Goal: Task Accomplishment & Management: Manage account settings

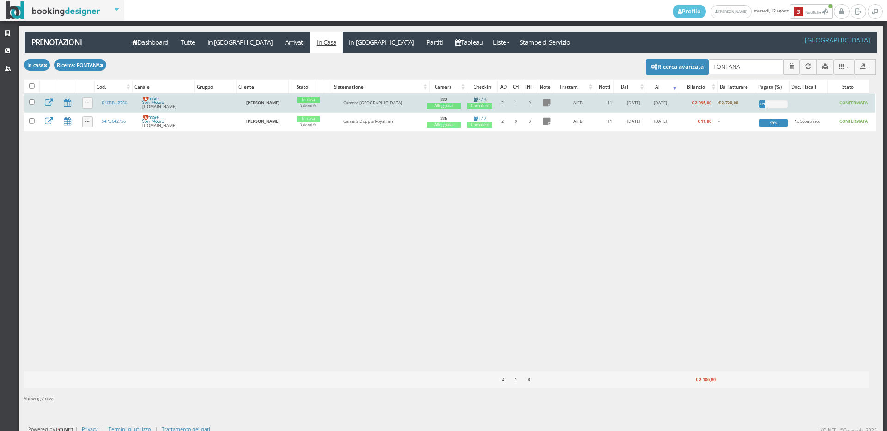
type input "FONTANA"
click at [479, 107] on div "Completo" at bounding box center [479, 106] width 25 height 6
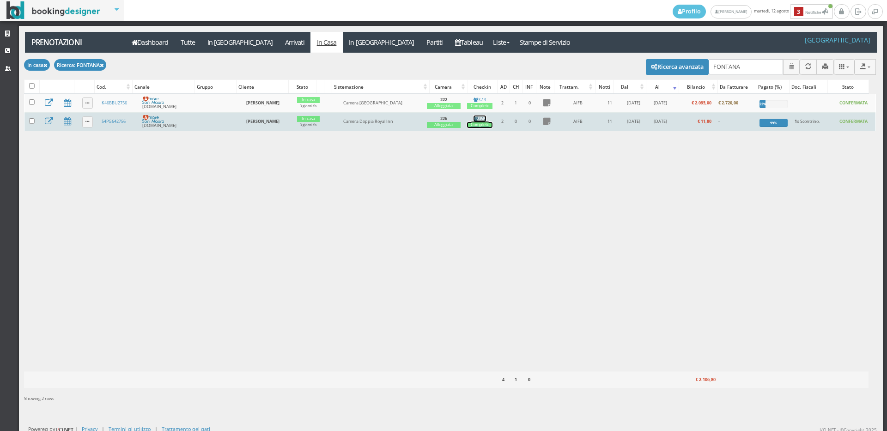
click at [486, 127] on div "Completo" at bounding box center [479, 125] width 25 height 6
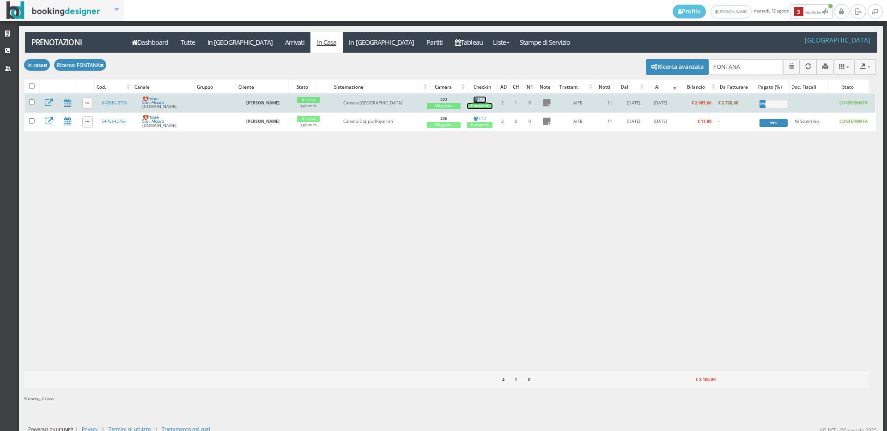
click at [484, 104] on div "Completo" at bounding box center [479, 106] width 25 height 6
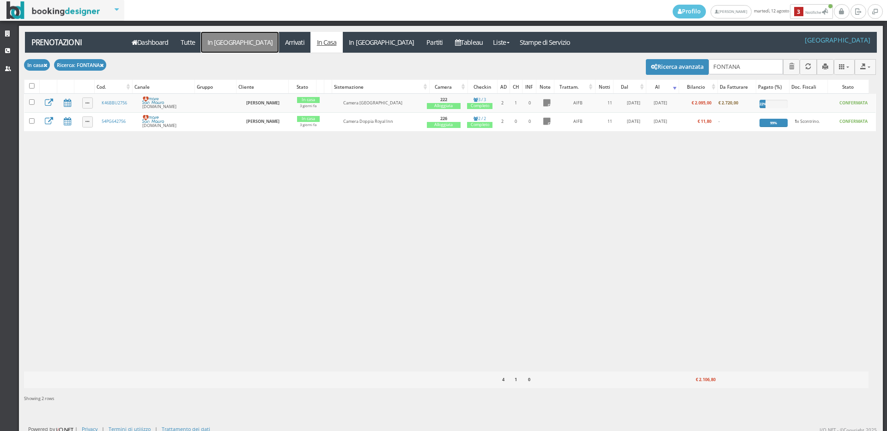
click at [219, 43] on link "In [GEOGRAPHIC_DATA]" at bounding box center [240, 42] width 78 height 21
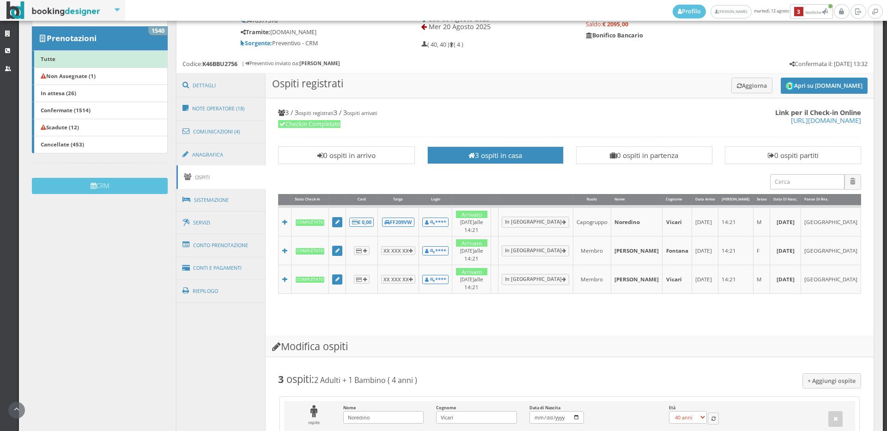
scroll to position [70, 0]
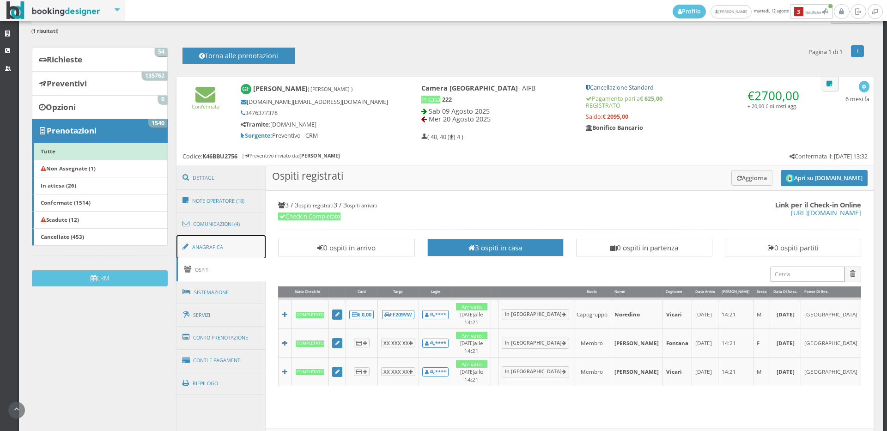
click at [215, 245] on link "Anagrafica" at bounding box center [222, 247] width 90 height 24
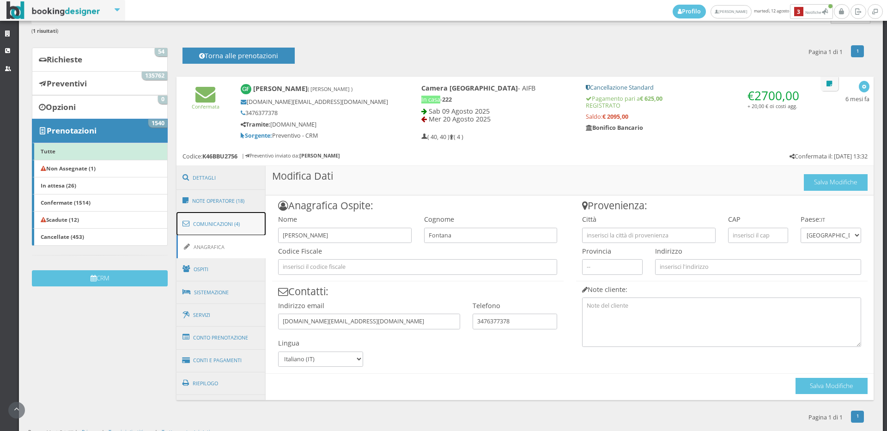
click at [216, 226] on link "Comunicazioni (4)" at bounding box center [222, 224] width 90 height 24
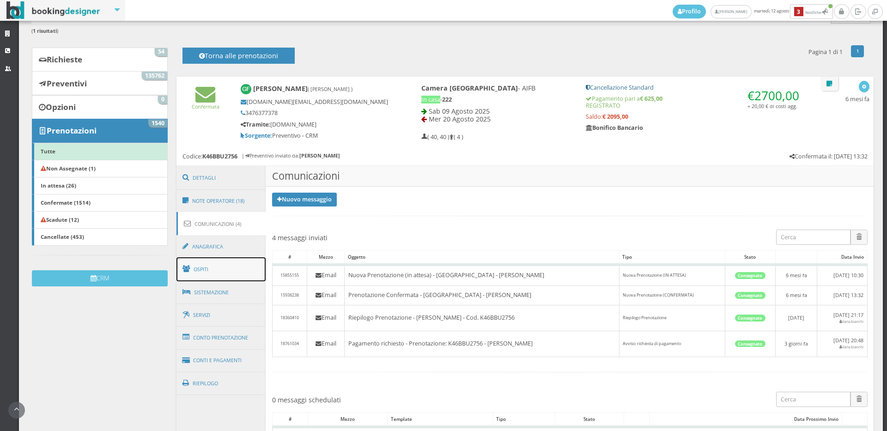
click at [216, 272] on link "Ospiti" at bounding box center [222, 269] width 90 height 24
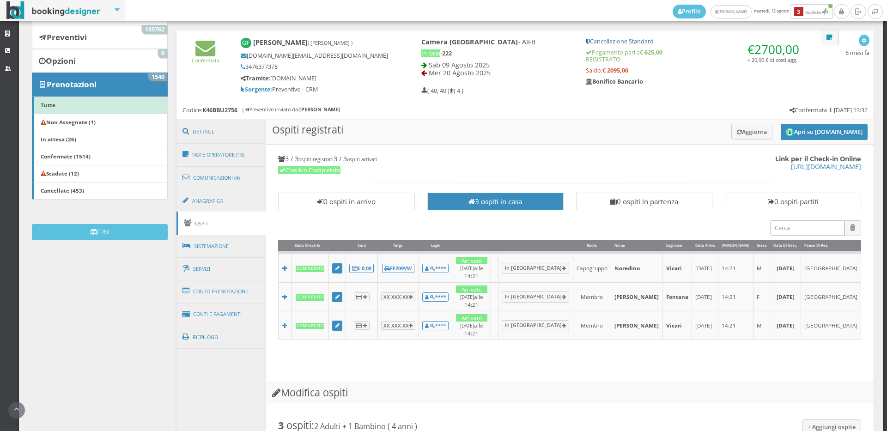
scroll to position [172, 0]
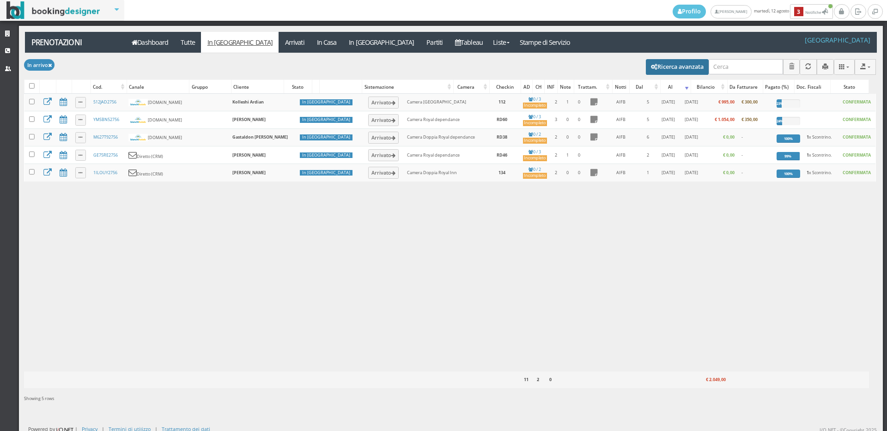
click at [687, 68] on button "Ricerca avanzata" at bounding box center [677, 67] width 63 height 16
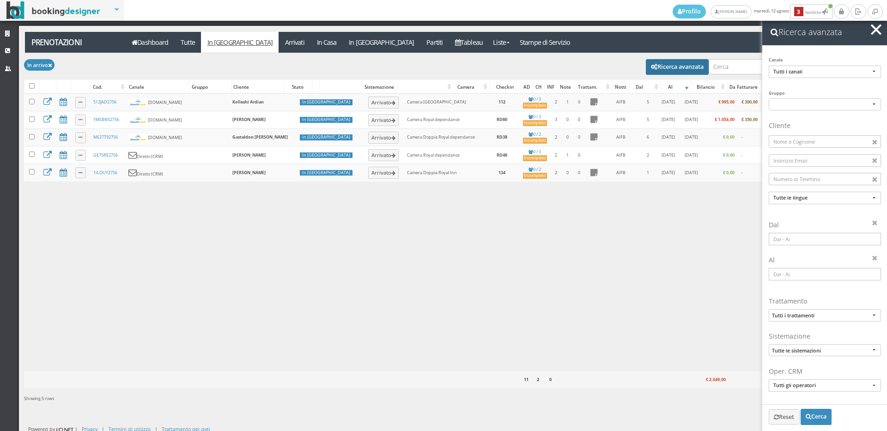
click at [806, 241] on input at bounding box center [825, 239] width 112 height 12
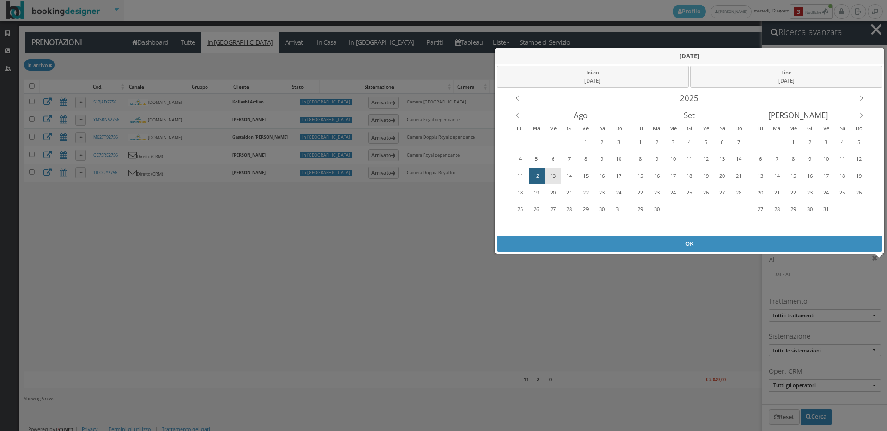
click at [551, 176] on div "13" at bounding box center [553, 176] width 14 height 15
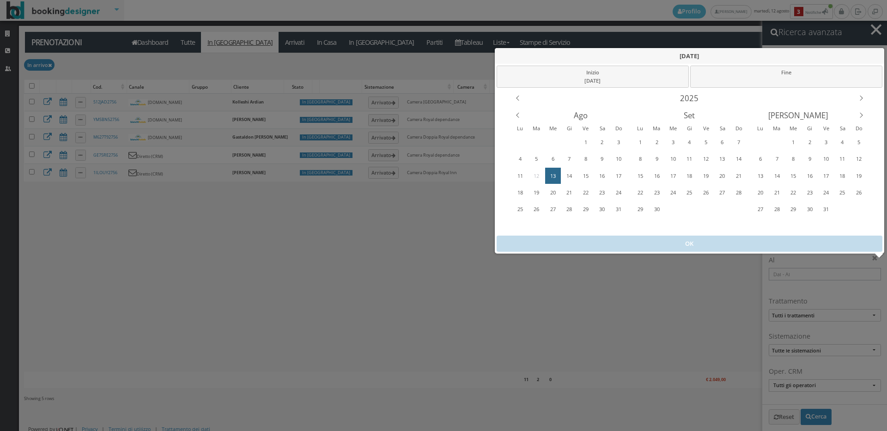
click at [551, 176] on div "13" at bounding box center [553, 176] width 14 height 15
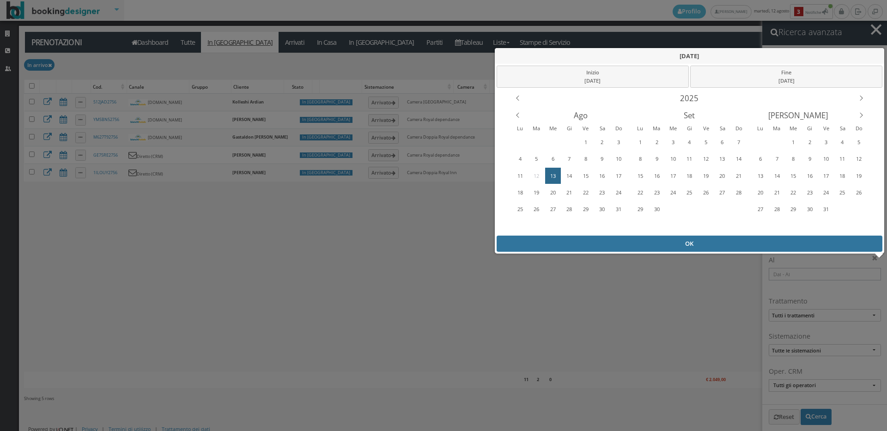
drag, startPoint x: 551, startPoint y: 176, endPoint x: 561, endPoint y: 239, distance: 64.1
click at [555, 214] on div "28 29 30 31 1 2 3 4 5 6 7 8 9 10 11 12 13 14 15 16 17 18 19 20 21 22 23 24 25 2…" at bounding box center [569, 184] width 115 height 101
click at [562, 243] on div "OK" at bounding box center [690, 244] width 386 height 16
type input "13/08/2025 - 13/08/2025"
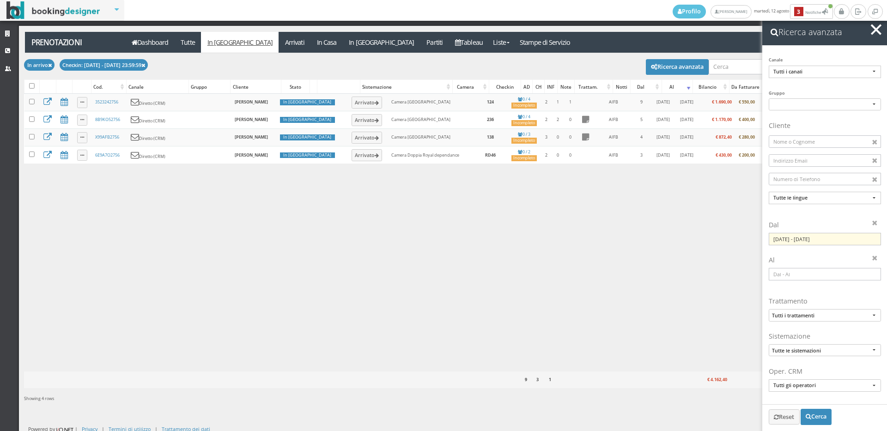
click at [878, 30] on span "button" at bounding box center [876, 29] width 11 height 11
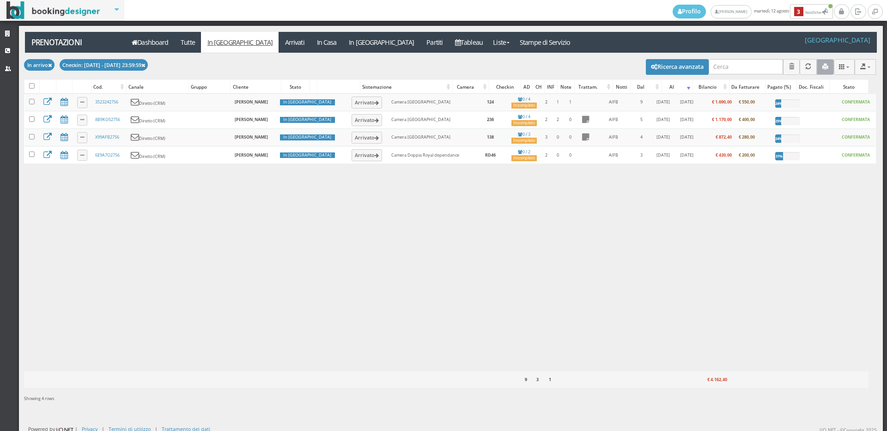
click at [823, 67] on button "button" at bounding box center [825, 66] width 17 height 15
click at [489, 44] on link "Liste" at bounding box center [501, 42] width 24 height 21
click at [489, 78] on link "Foglio Pulizie" at bounding box center [522, 77] width 67 height 16
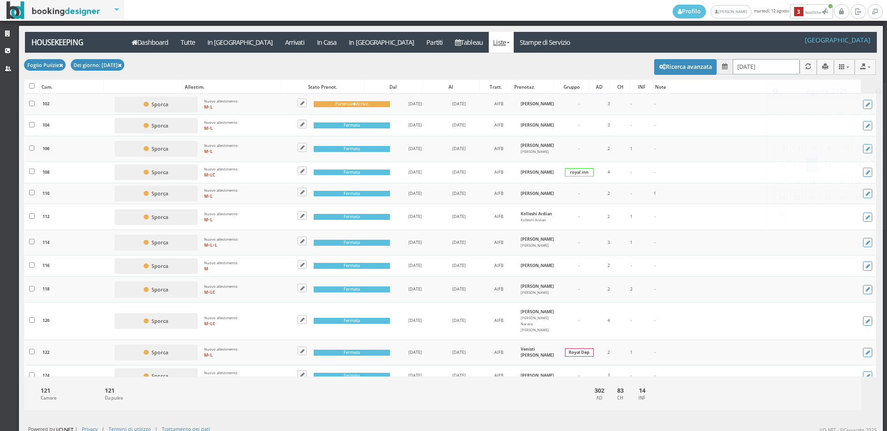
click at [766, 64] on input "[DATE]" at bounding box center [766, 66] width 67 height 15
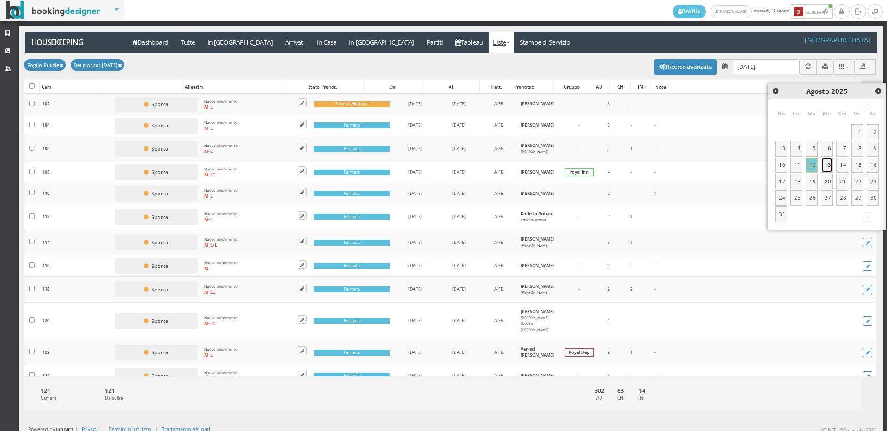
click at [826, 164] on link "13" at bounding box center [827, 166] width 12 height 16
type input "[DATE]"
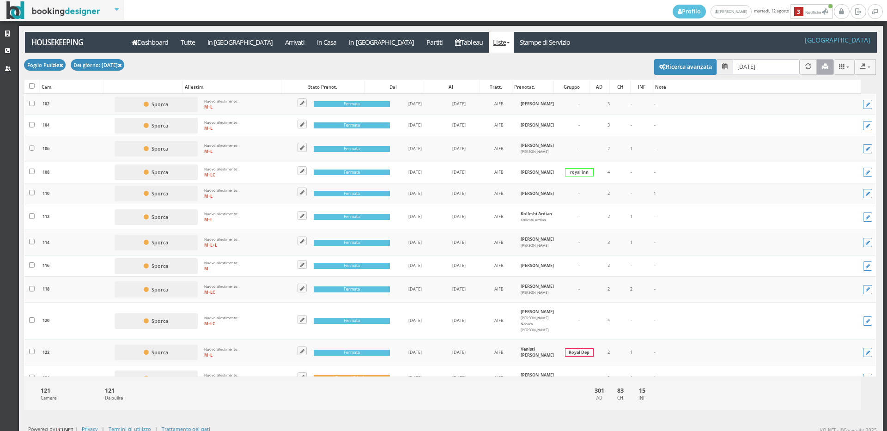
click at [823, 67] on icon "button" at bounding box center [826, 67] width 6 height 6
